Goal: Transaction & Acquisition: Purchase product/service

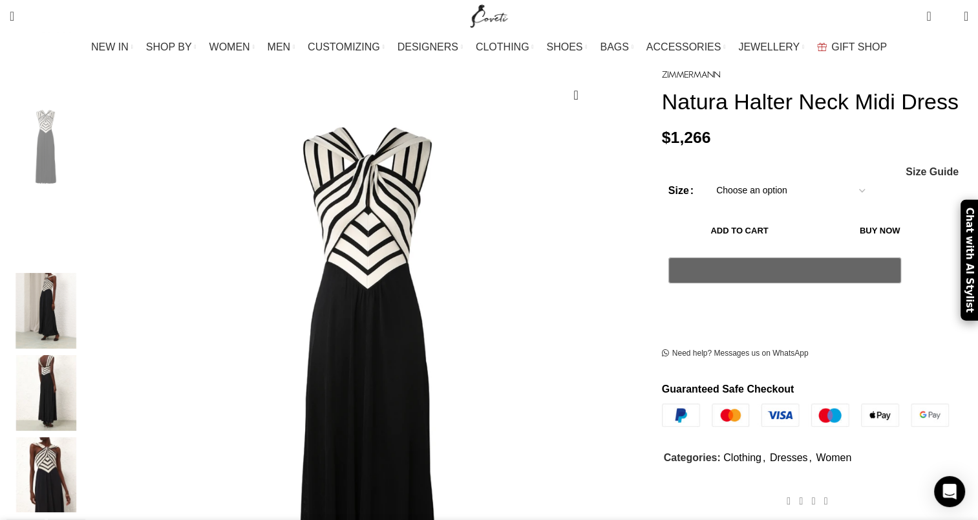
scroll to position [160, 0]
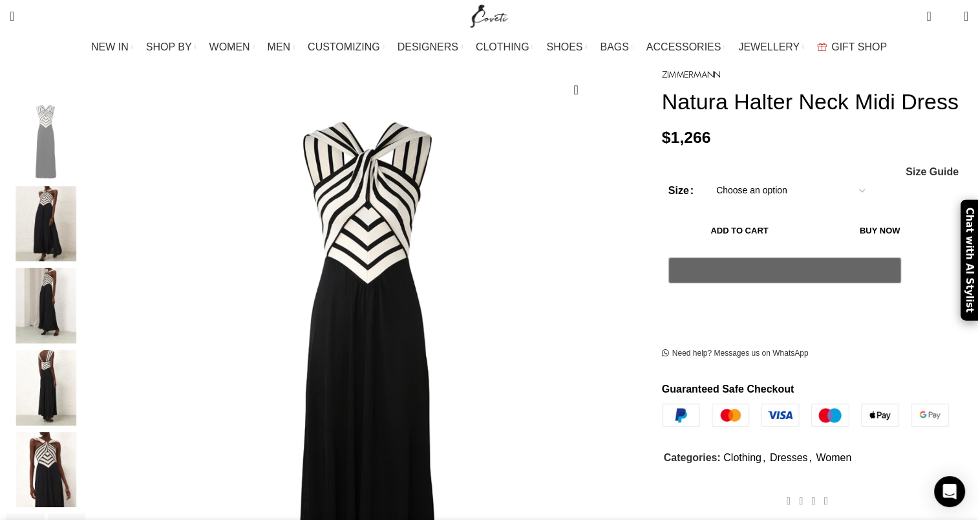
click at [756, 204] on select "Choose an option 6 UK 8 UK 10 [GEOGRAPHIC_DATA] 12 [GEOGRAPHIC_DATA] 14 [GEOGRA…" at bounding box center [791, 190] width 168 height 27
click at [85, 217] on img "2 / 6" at bounding box center [45, 224] width 79 height 76
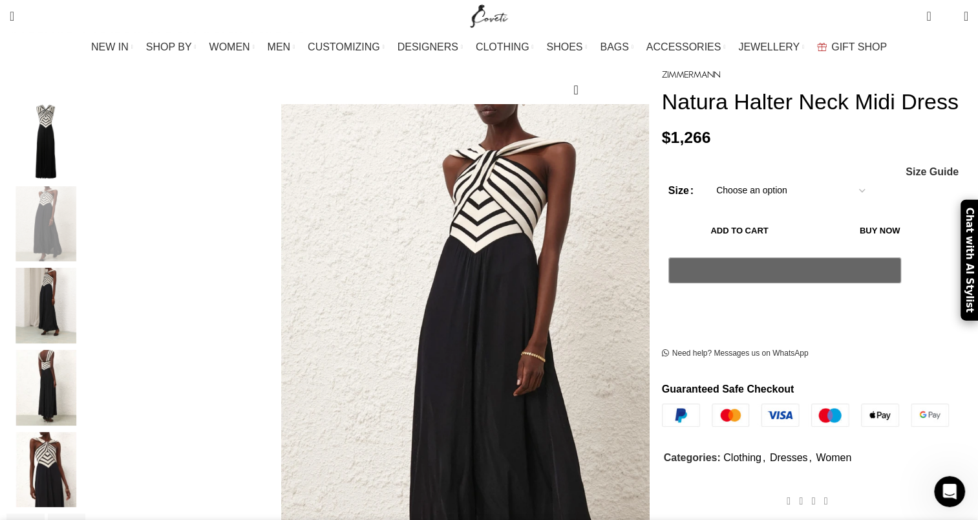
click at [85, 297] on img "3 / 6" at bounding box center [45, 306] width 79 height 76
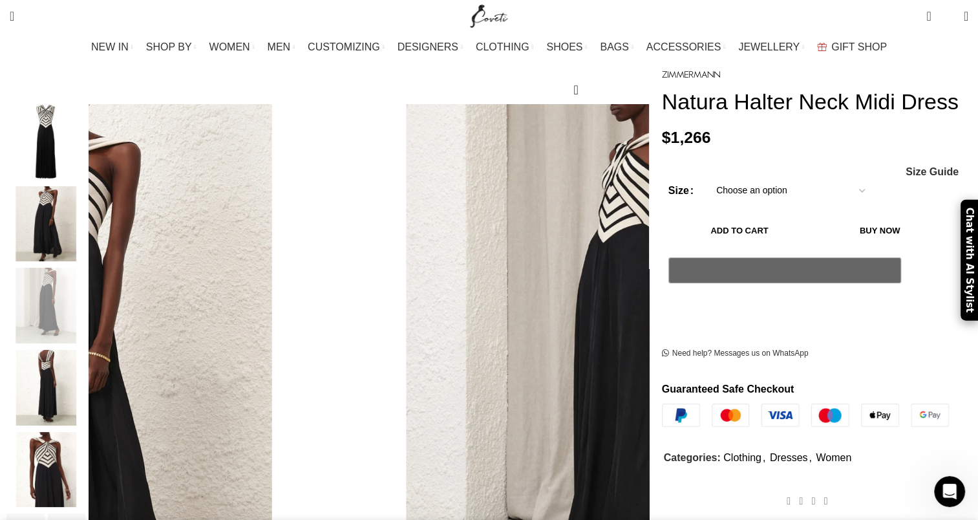
click at [85, 373] on img "4 / 6" at bounding box center [45, 388] width 79 height 76
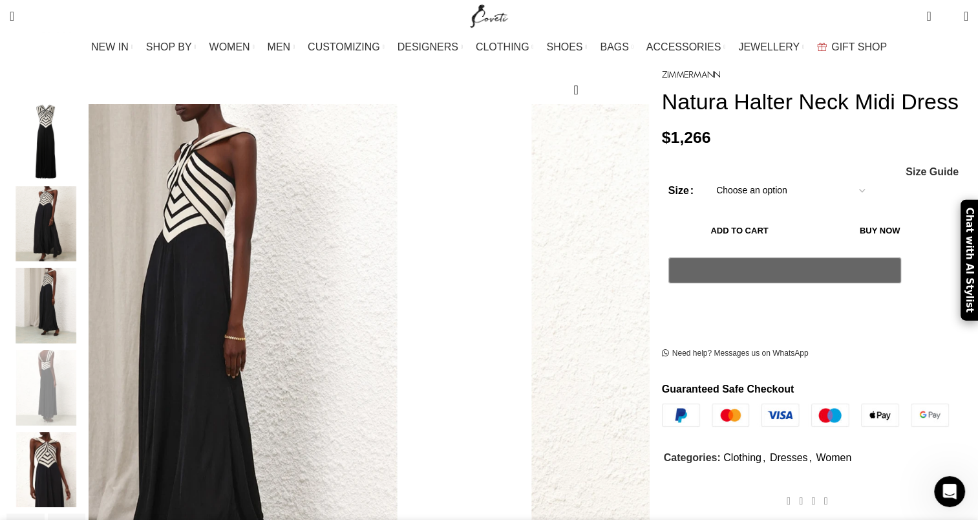
click at [85, 433] on img "5 / 6" at bounding box center [45, 470] width 79 height 76
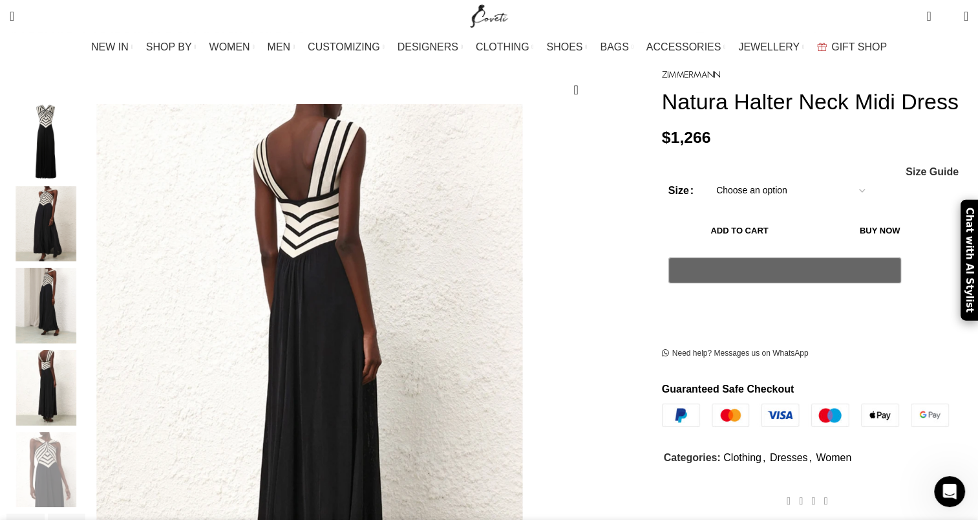
click at [85, 273] on img "3 / 6" at bounding box center [45, 306] width 79 height 76
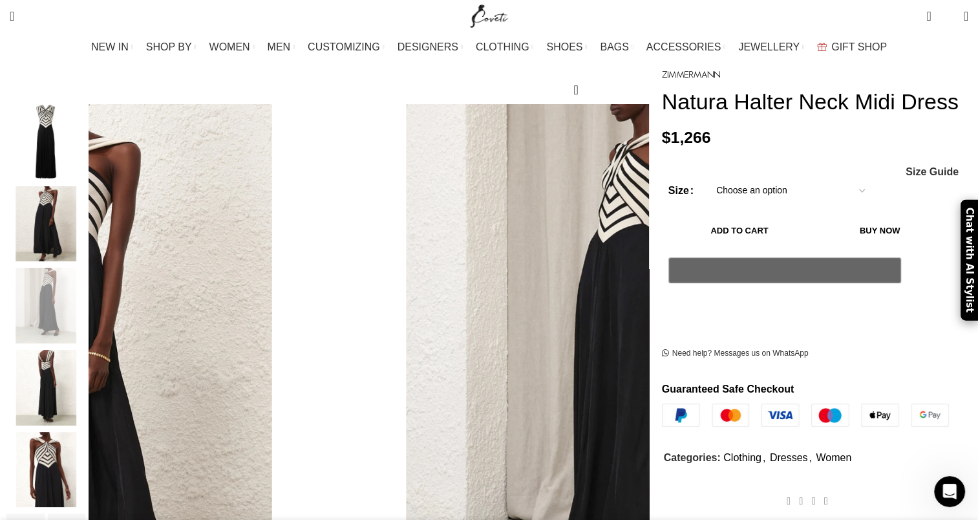
scroll to position [0, 272]
click at [85, 117] on img "1 / 6" at bounding box center [45, 142] width 79 height 76
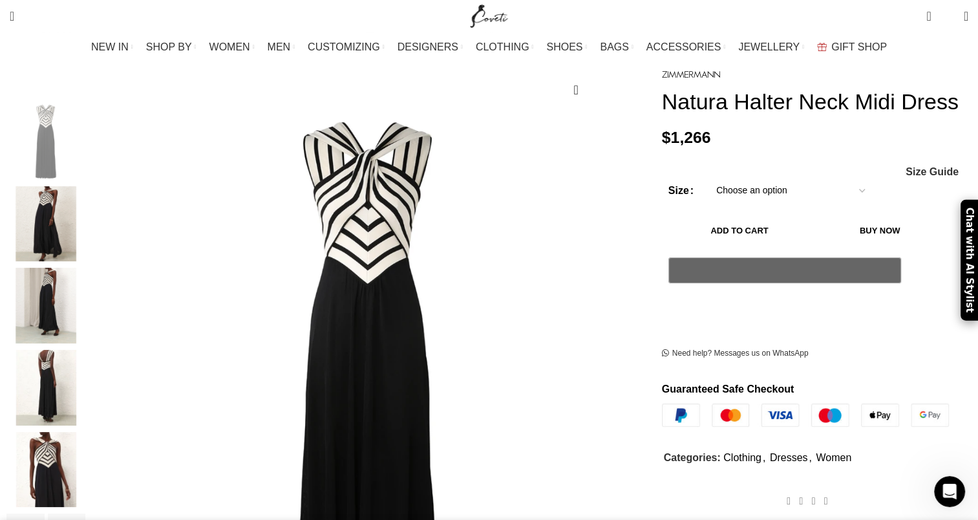
click at [85, 186] on img "2 / 6" at bounding box center [45, 224] width 79 height 76
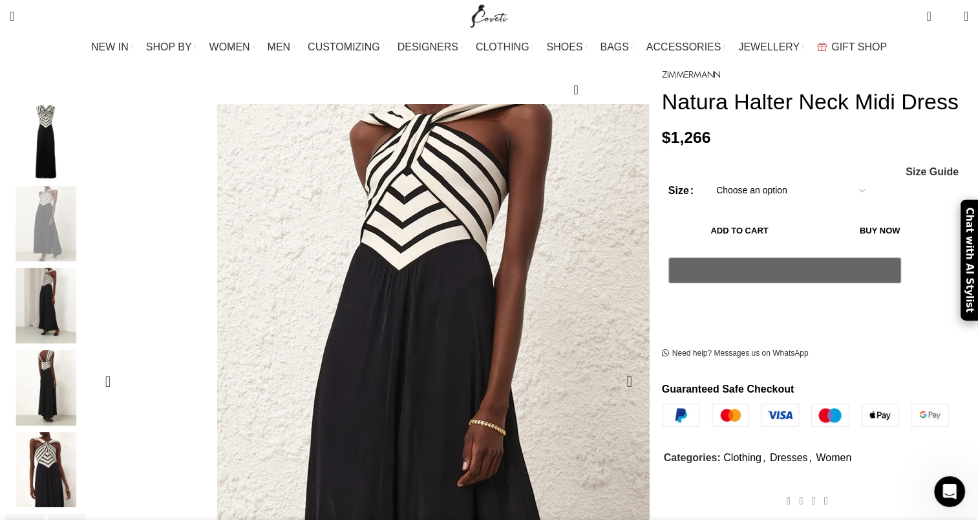
scroll to position [0, 408]
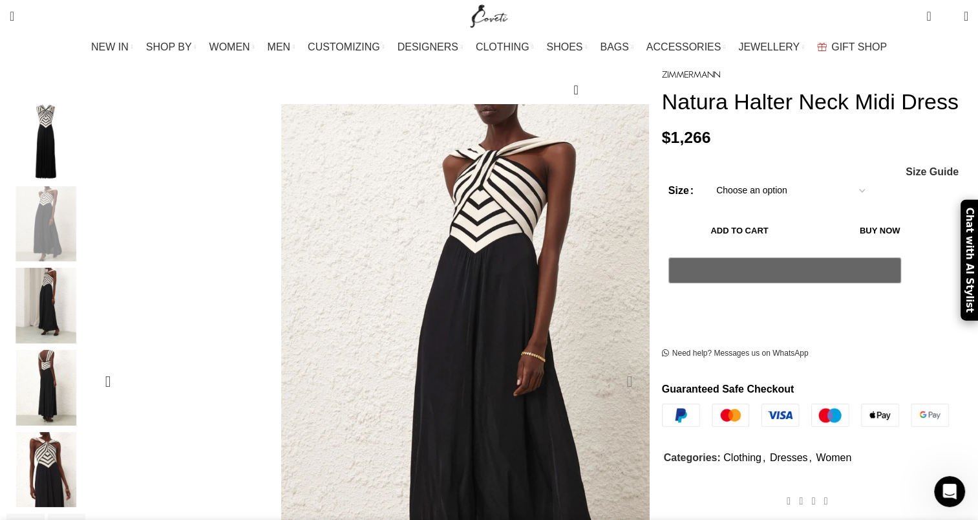
click at [614, 365] on div "Next slide" at bounding box center [630, 381] width 32 height 32
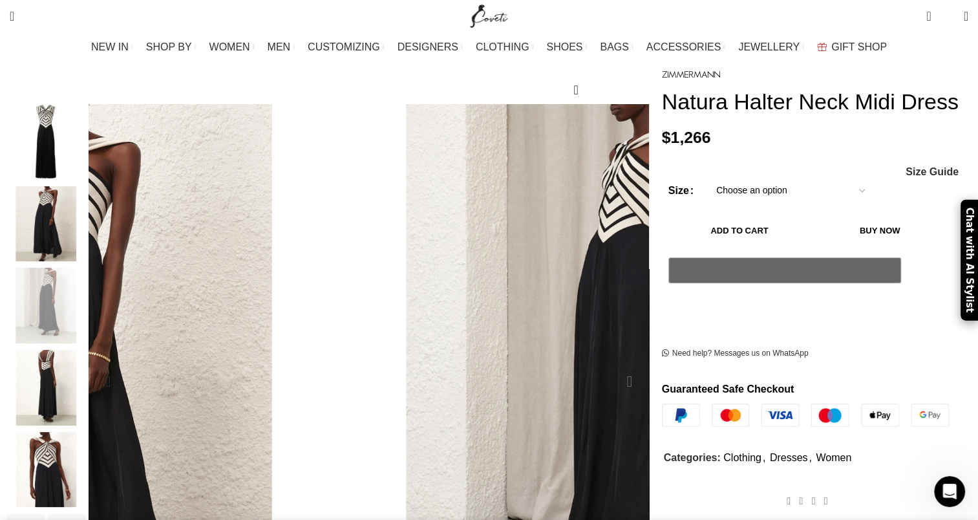
click at [614, 365] on div "Next slide" at bounding box center [630, 381] width 32 height 32
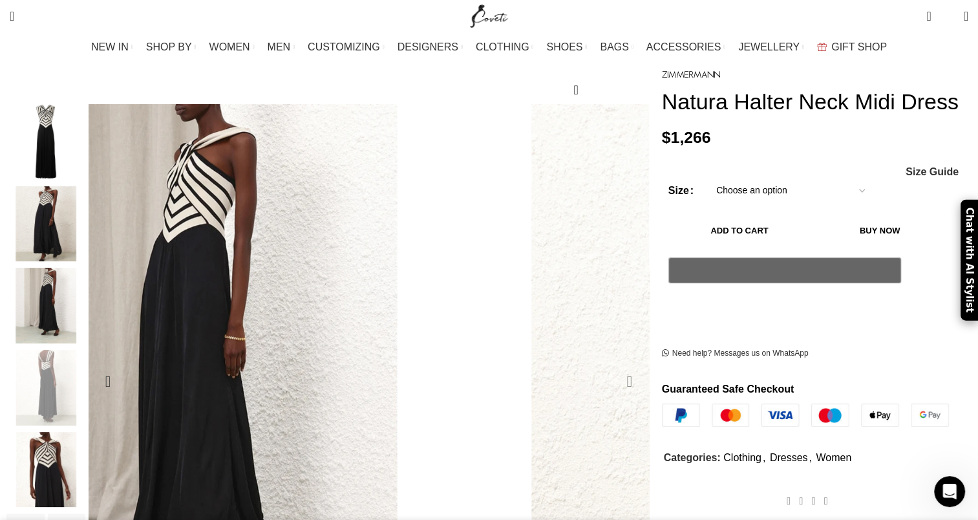
click at [614, 365] on div "Next slide" at bounding box center [630, 381] width 32 height 32
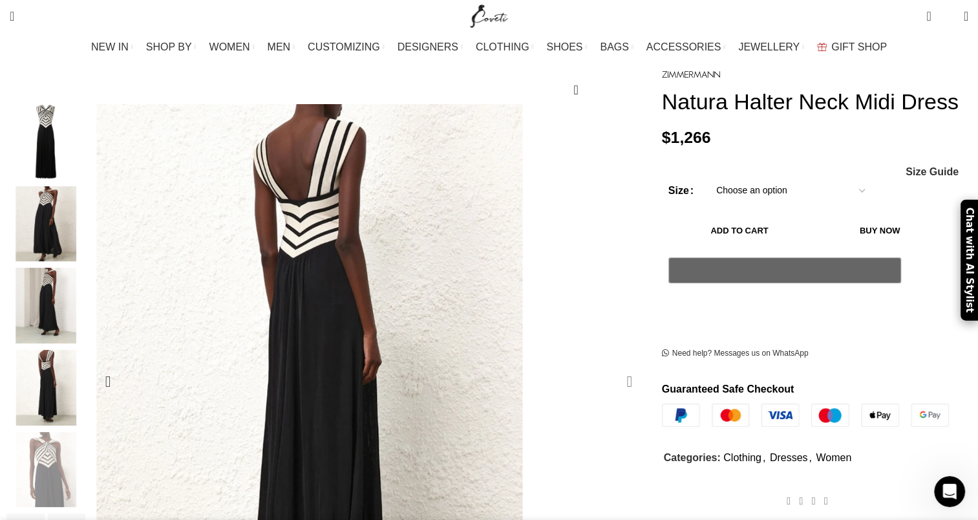
click at [614, 365] on div "Next slide" at bounding box center [630, 381] width 32 height 32
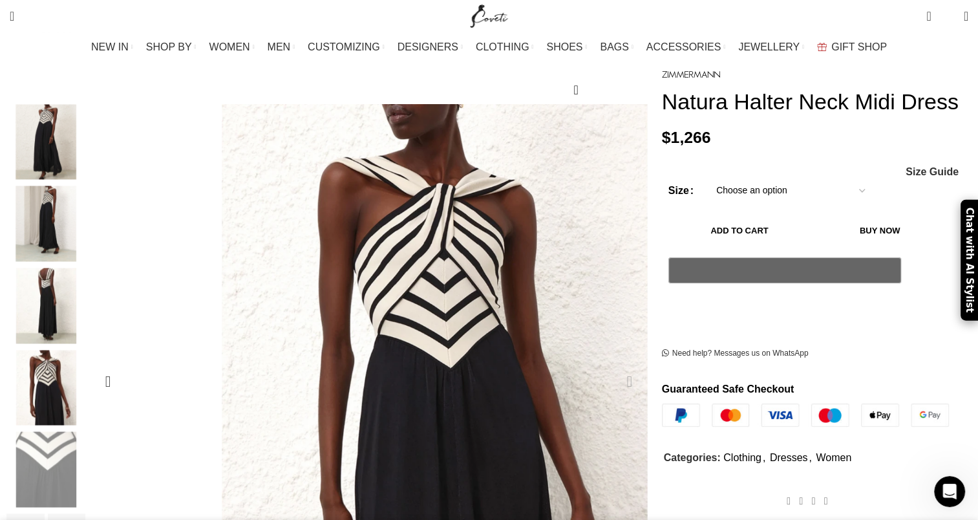
click at [614, 365] on div "Next slide" at bounding box center [630, 381] width 32 height 32
click at [85, 203] on img "3 / 6" at bounding box center [45, 224] width 79 height 76
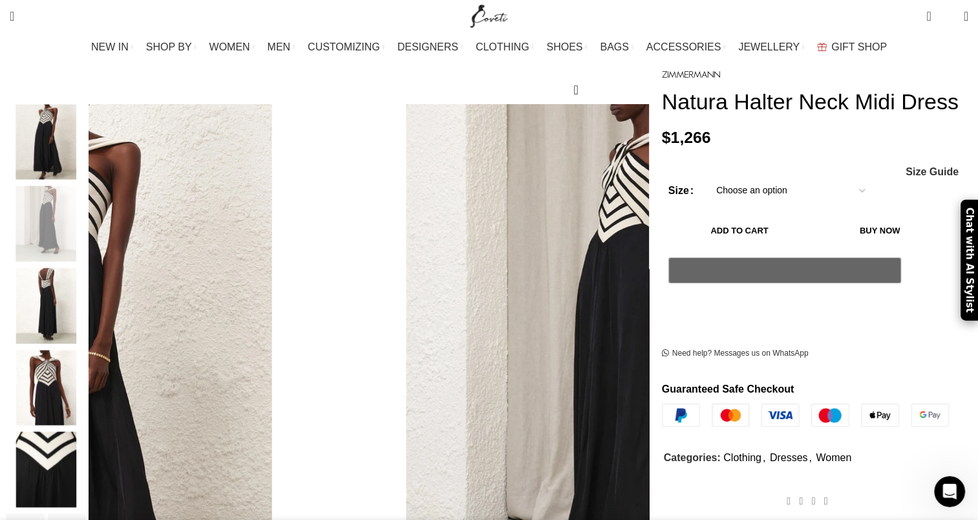
click at [85, 285] on img "4 / 6" at bounding box center [45, 306] width 79 height 76
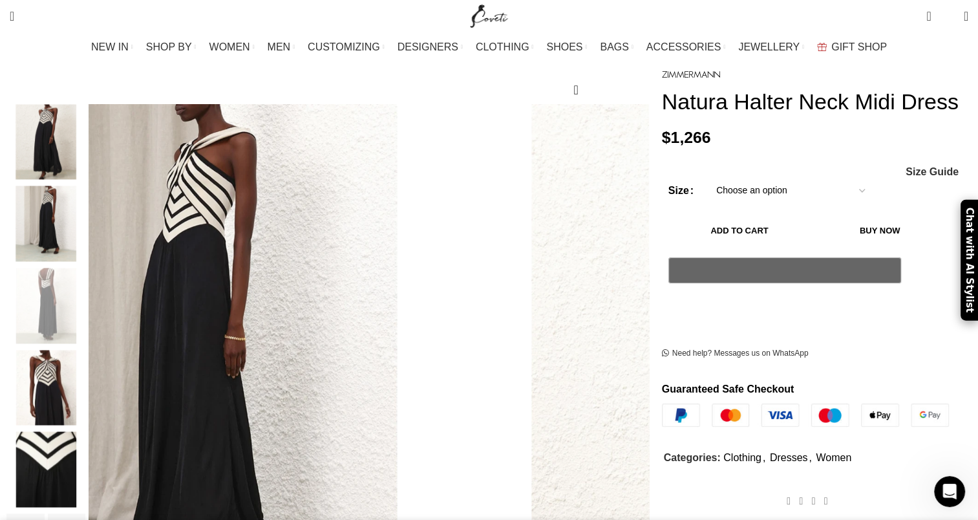
click at [85, 356] on img "5 / 6" at bounding box center [45, 388] width 79 height 76
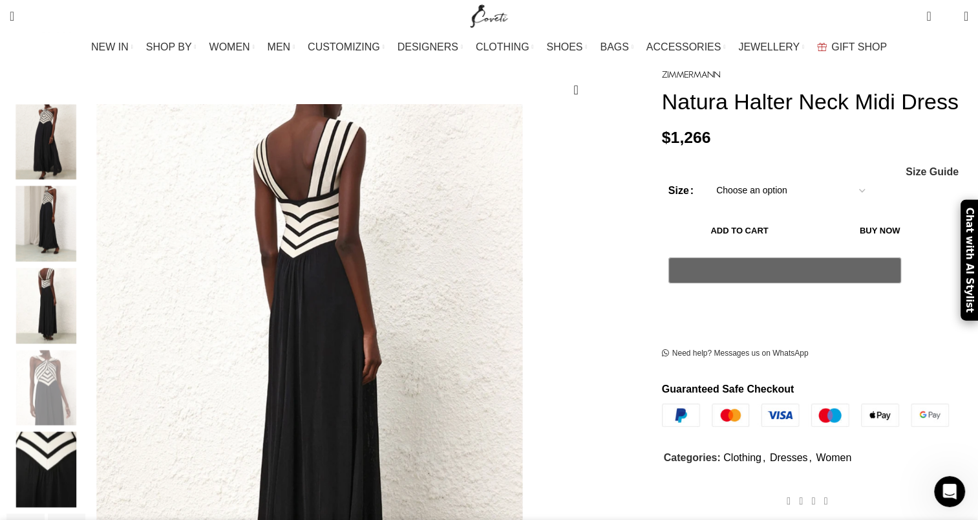
scroll to position [0, 953]
